Goal: Task Accomplishment & Management: Complete application form

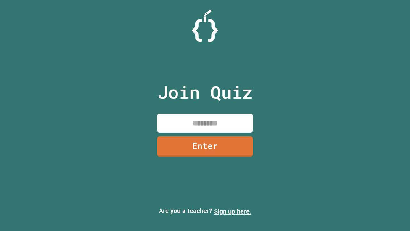
click at [233, 211] on link "Sign up here." at bounding box center [232, 211] width 37 height 8
